Goal: Information Seeking & Learning: Find specific page/section

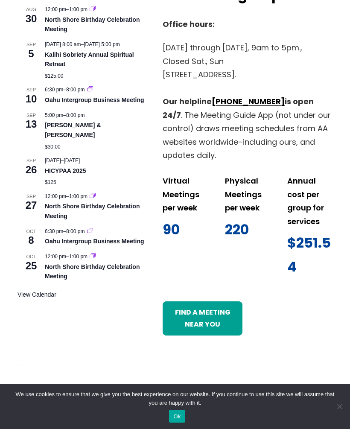
scroll to position [856, 0]
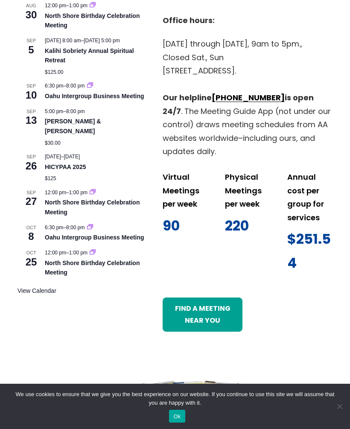
click at [42, 287] on link "View Calendar" at bounding box center [36, 290] width 39 height 7
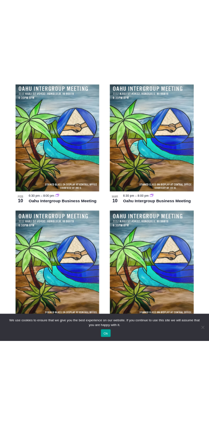
scroll to position [2514, 0]
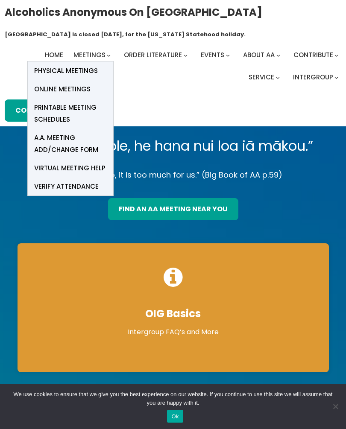
click at [69, 73] on span "Physical Meetings" at bounding box center [66, 71] width 64 height 12
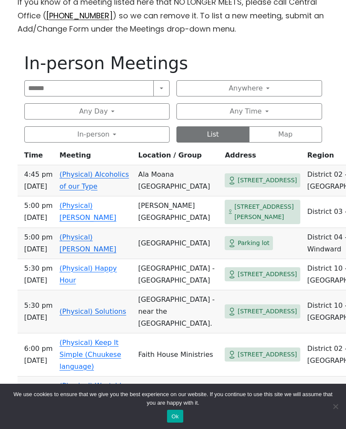
scroll to position [300, 0]
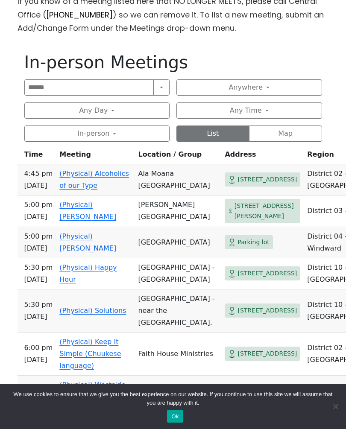
click at [70, 111] on button "Any Day" at bounding box center [96, 110] width 145 height 16
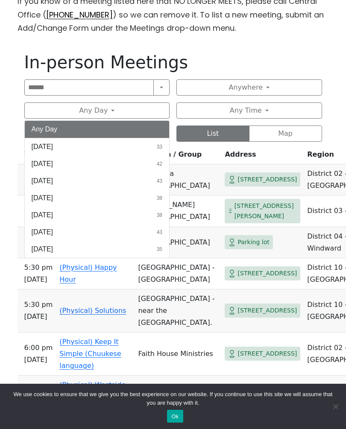
click at [68, 108] on button "Any Day" at bounding box center [96, 110] width 145 height 16
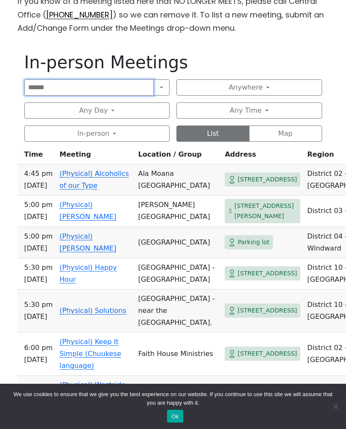
click at [63, 88] on input "Search" at bounding box center [89, 87] width 130 height 16
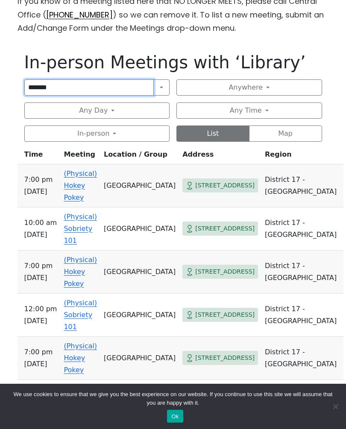
type input "*******"
click input "submit" at bounding box center [0, 0] width 0 height 0
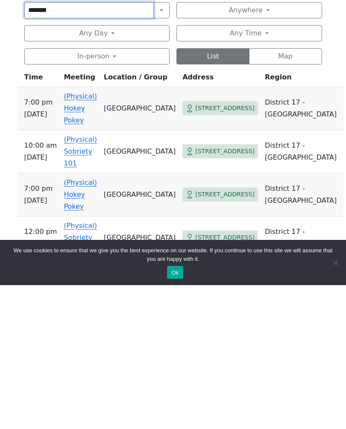
scroll to position [246, 0]
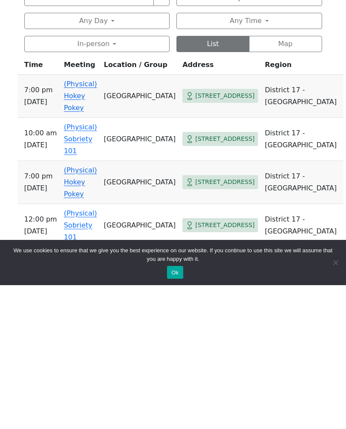
click at [225, 234] on span "[STREET_ADDRESS]" at bounding box center [224, 239] width 59 height 11
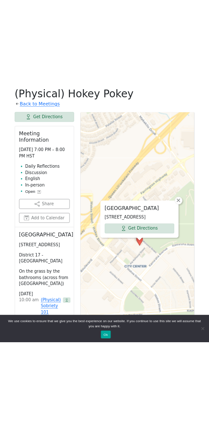
scroll to position [968, 0]
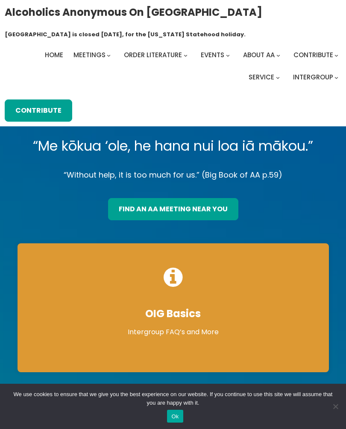
click at [119, 69] on span "Physical Meetings" at bounding box center [135, 77] width 32 height 24
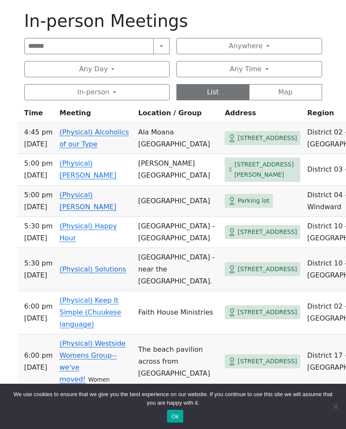
scroll to position [342, 0]
click at [248, 46] on button "Anywhere" at bounding box center [248, 46] width 145 height 16
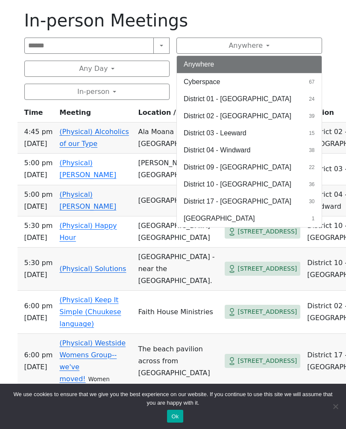
click at [247, 115] on span "District 02 - Honolulu" at bounding box center [237, 116] width 108 height 10
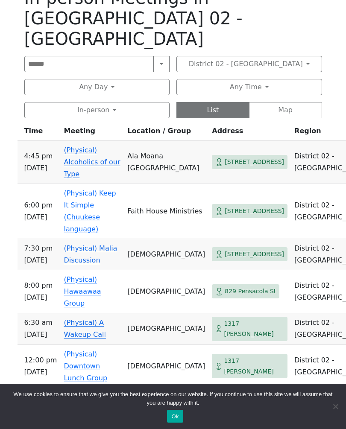
scroll to position [367, 0]
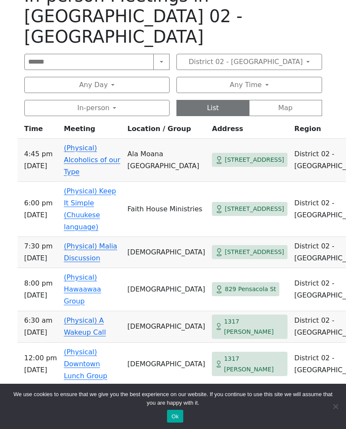
click at [278, 54] on button "District 02 - Honolulu" at bounding box center [248, 62] width 145 height 16
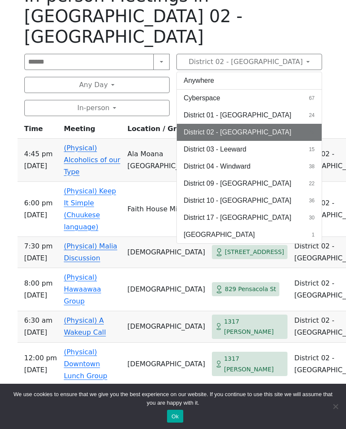
click at [275, 107] on button "District 01 - Diamond Head 24" at bounding box center [249, 115] width 145 height 17
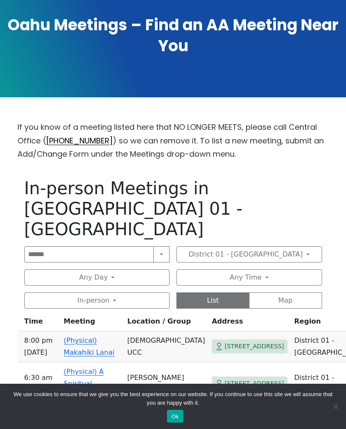
scroll to position [329, 0]
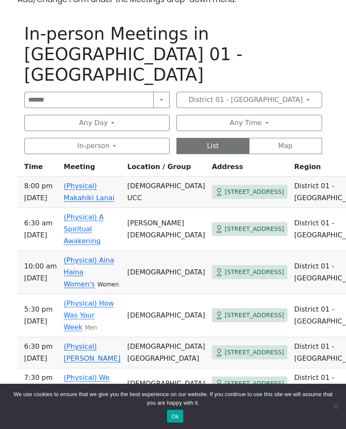
click at [269, 92] on button "District 01 - Diamond Head" at bounding box center [248, 100] width 145 height 16
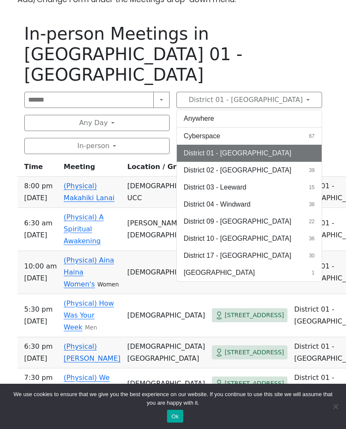
click at [250, 230] on button "District 10 - Waikiki 36" at bounding box center [249, 238] width 145 height 17
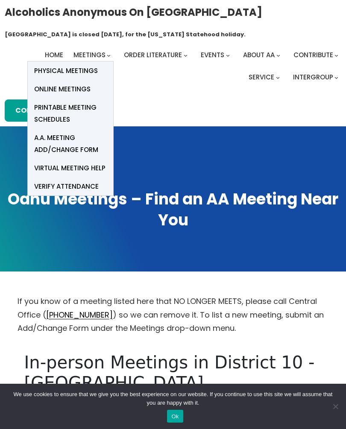
click at [69, 108] on span "Printable Meeting Schedules" at bounding box center [70, 114] width 73 height 24
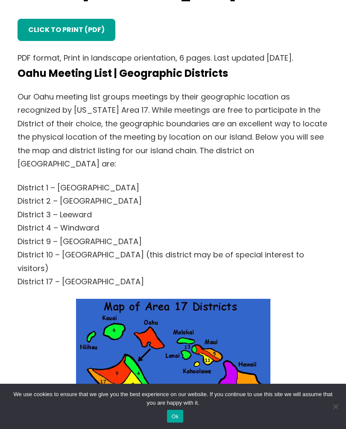
scroll to position [320, 0]
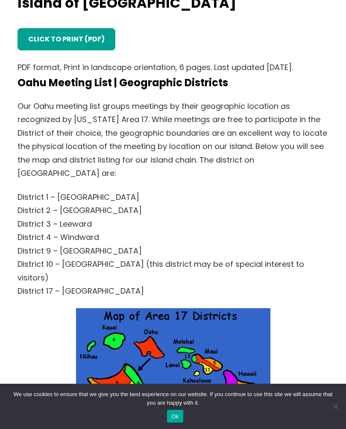
click at [69, 38] on link "click to print (PDF)" at bounding box center [66, 39] width 98 height 22
